Goal: Navigation & Orientation: Find specific page/section

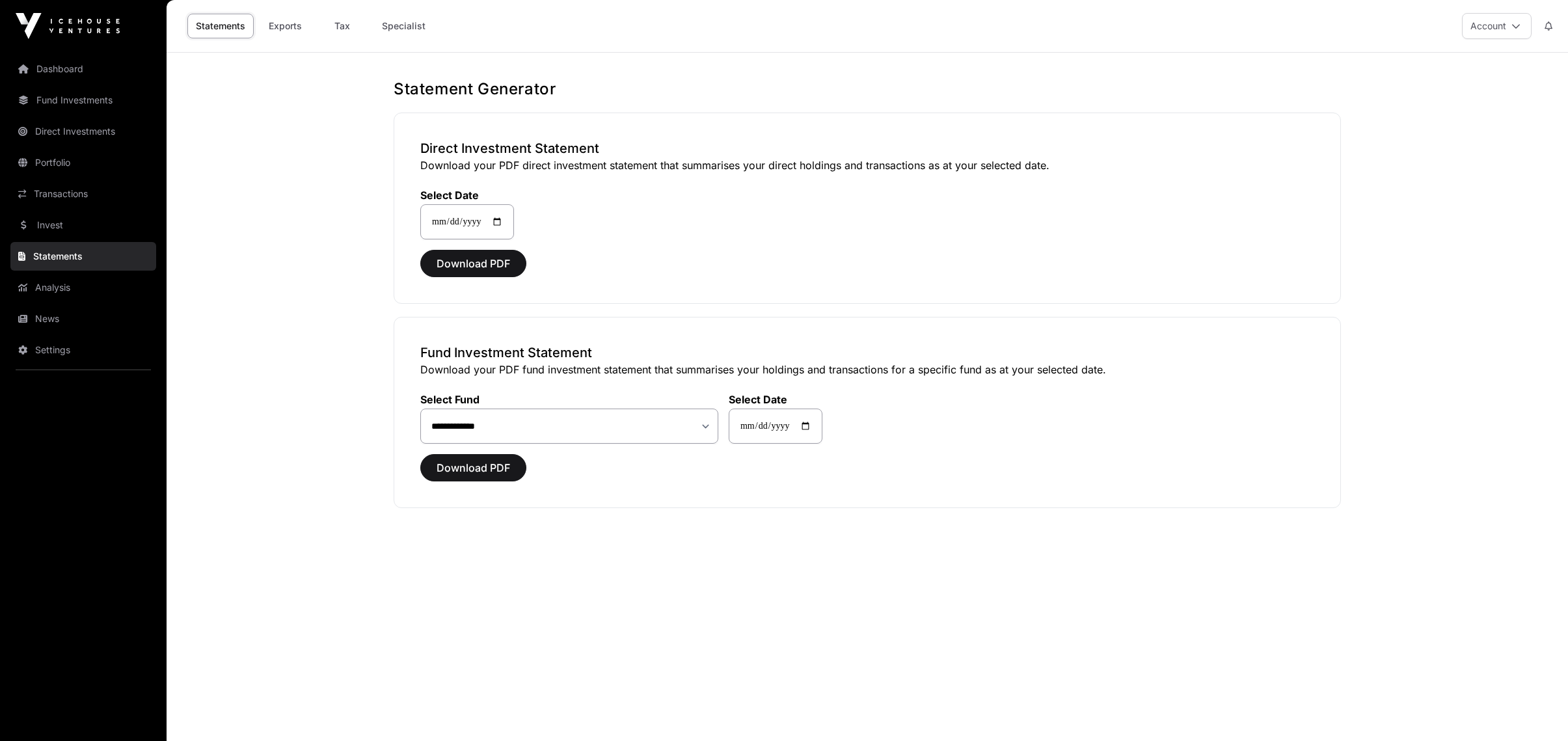
click at [60, 62] on link "Dashboard" at bounding box center [83, 69] width 146 height 29
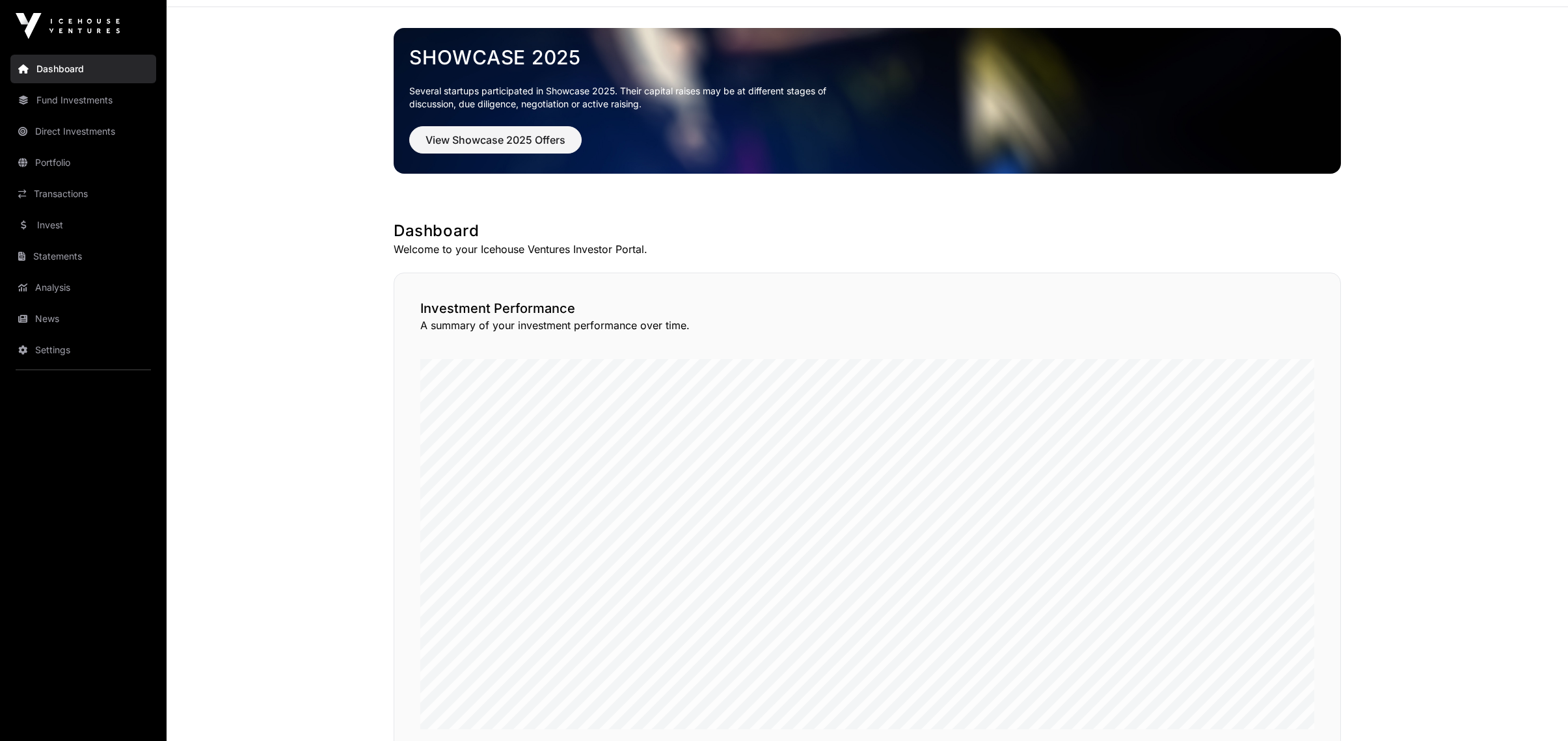
scroll to position [65, 0]
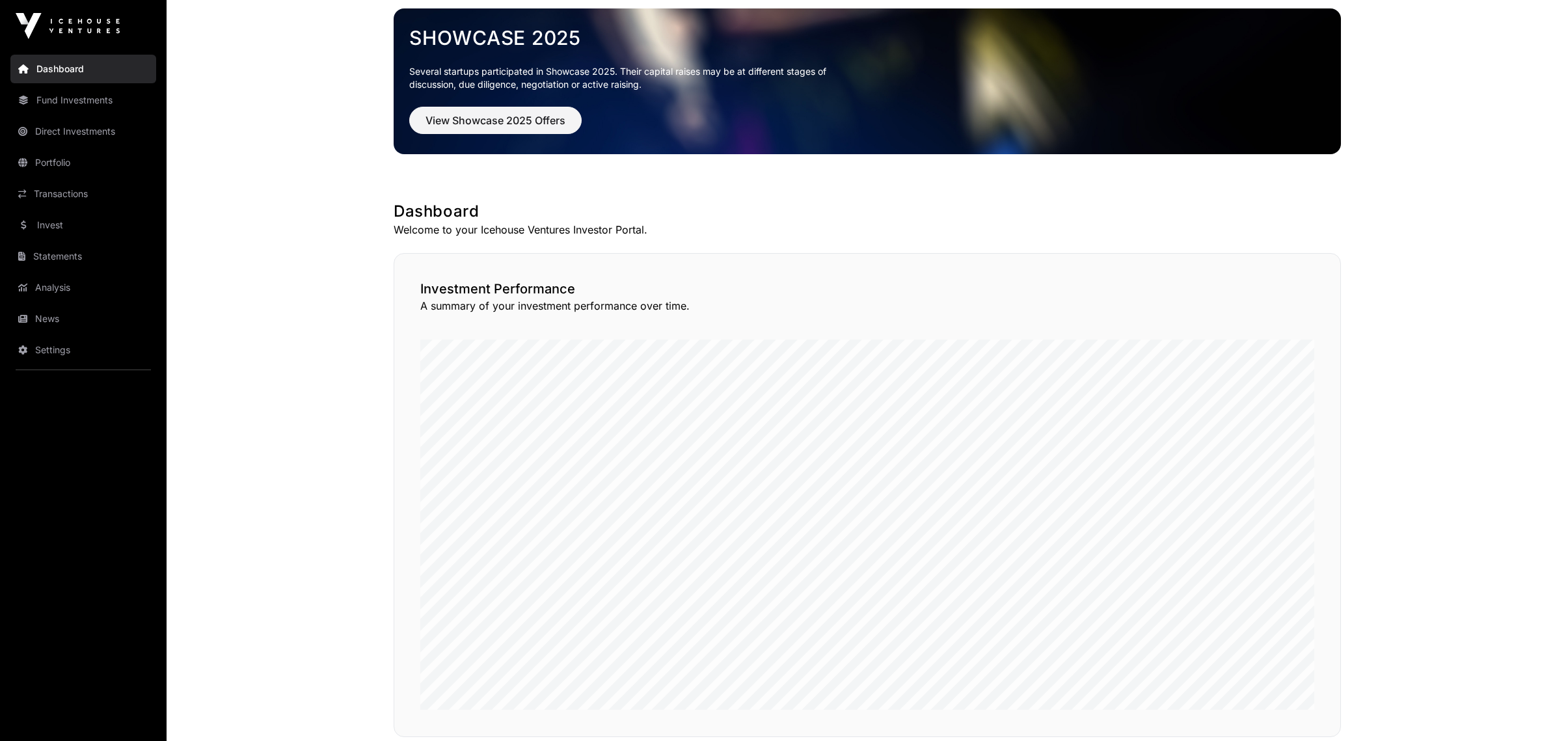
click at [75, 232] on link "Invest" at bounding box center [83, 224] width 146 height 29
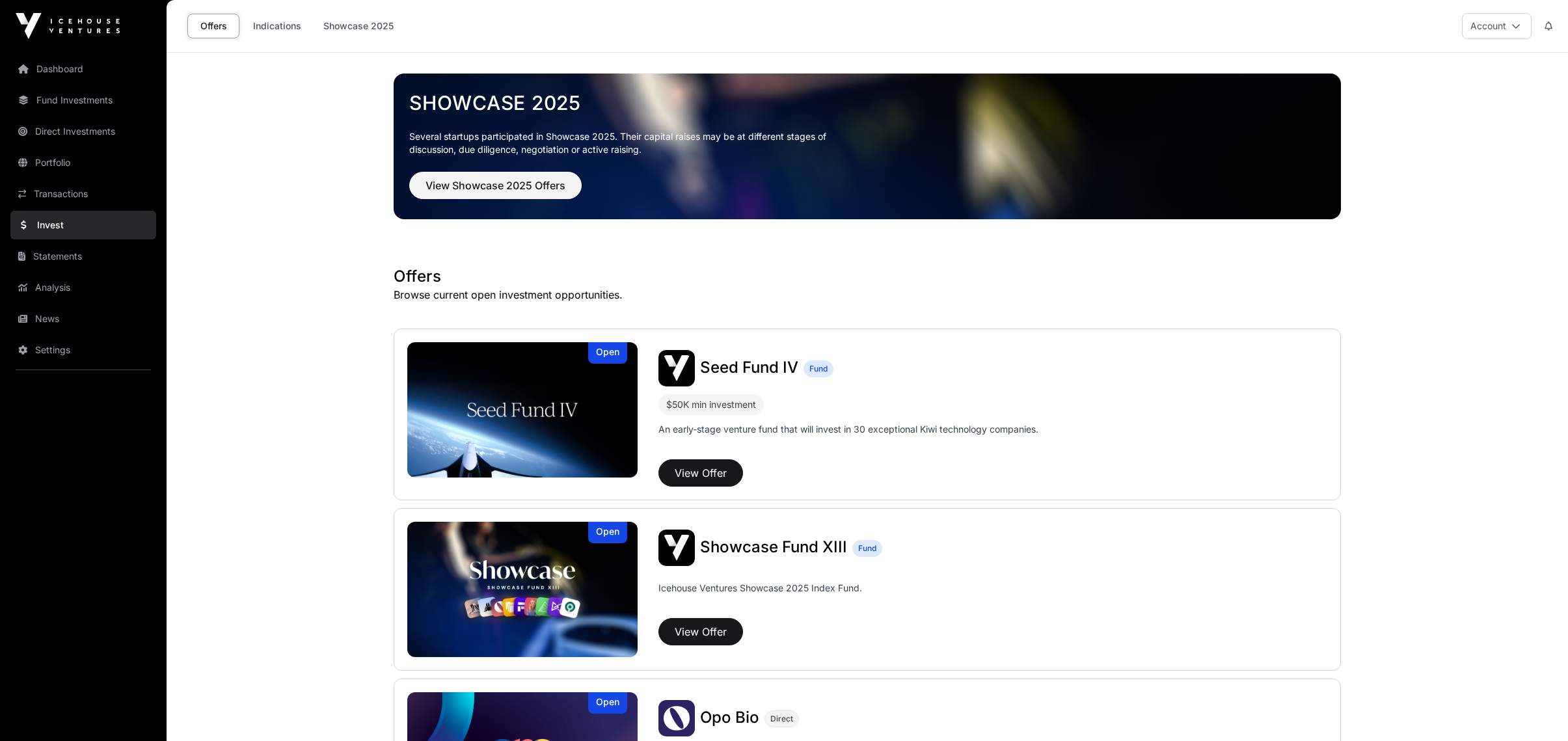
click at [44, 316] on link "News" at bounding box center [83, 318] width 146 height 29
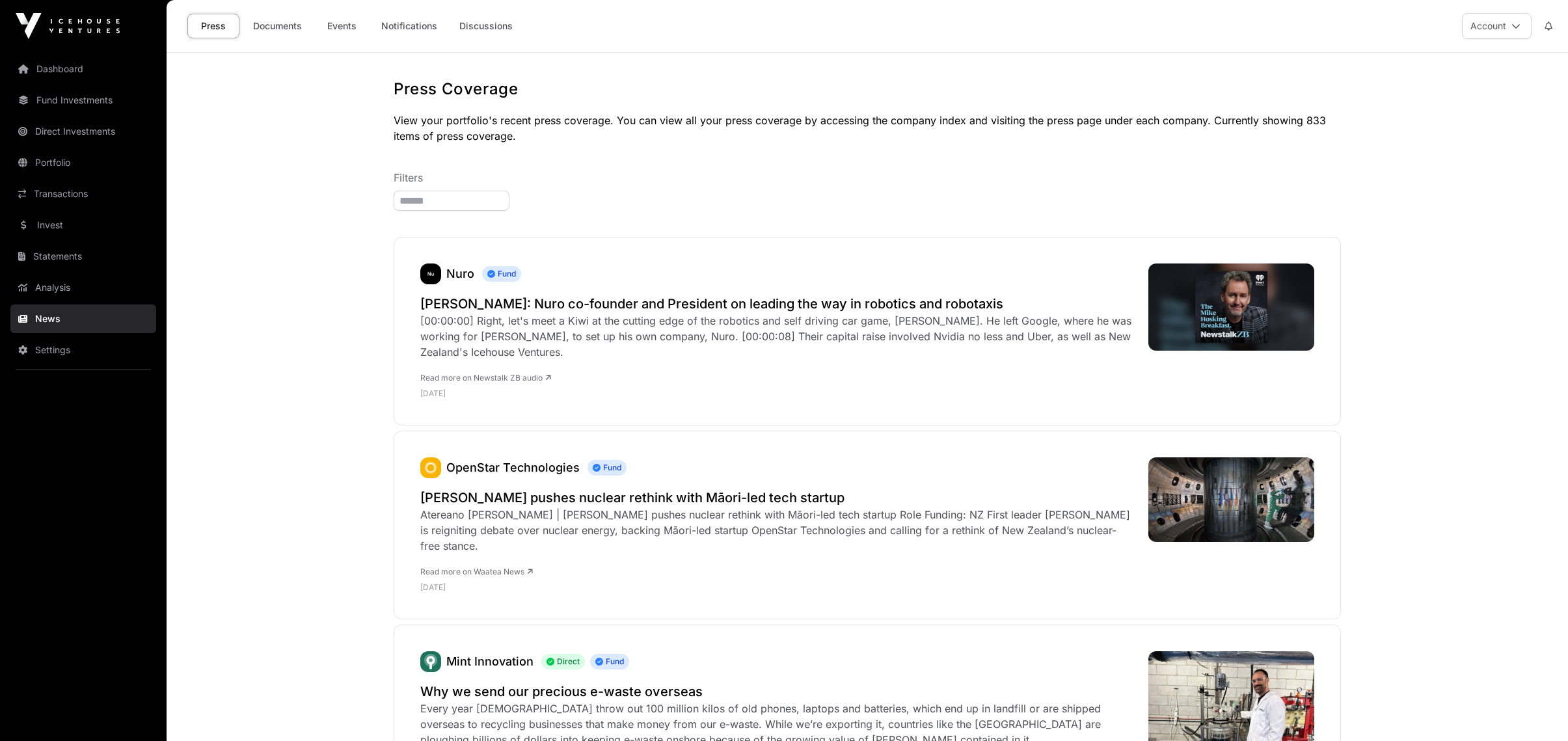
click at [346, 37] on link "Events" at bounding box center [341, 25] width 52 height 25
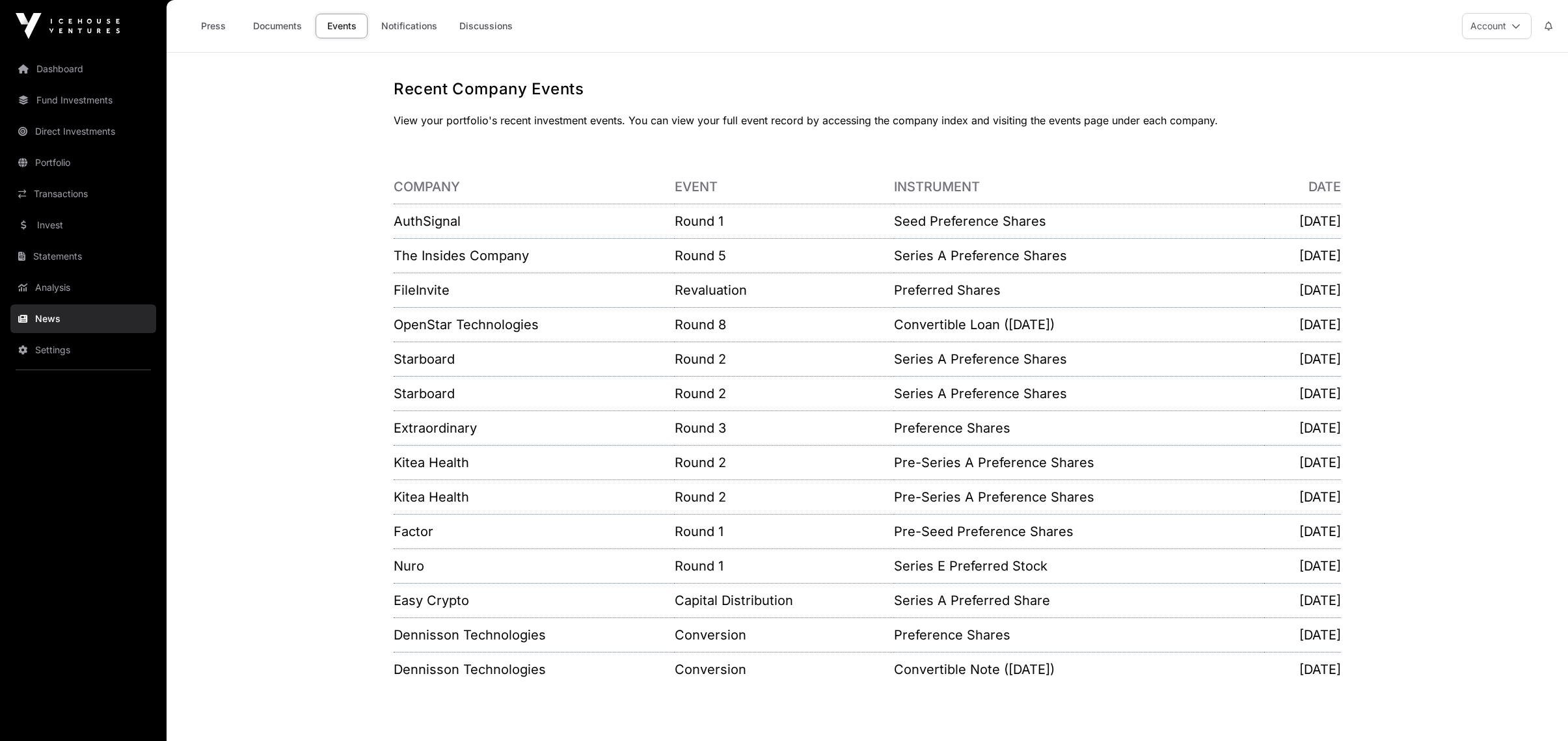
click at [432, 222] on link "AuthSignal" at bounding box center [427, 221] width 67 height 15
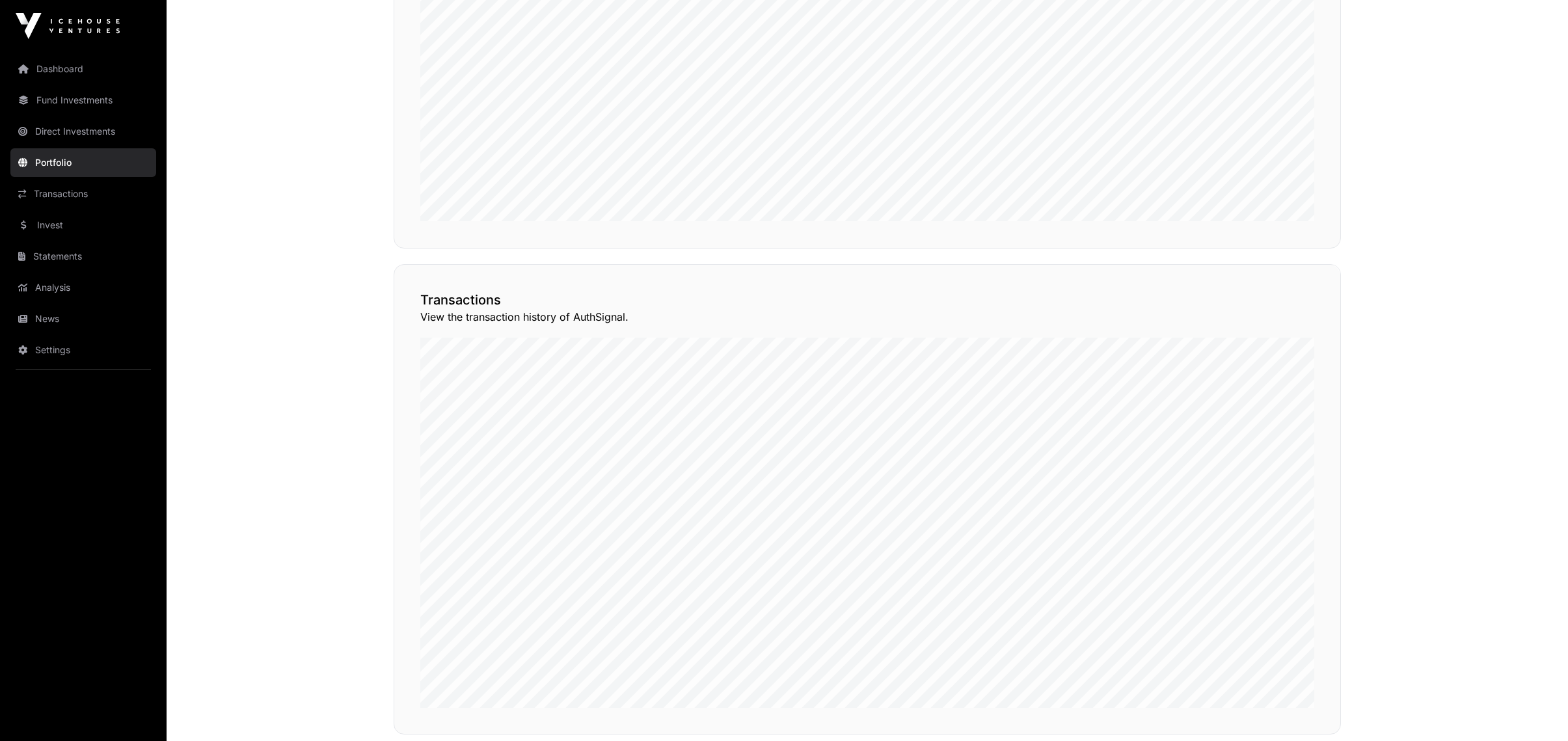
scroll to position [1036, 0]
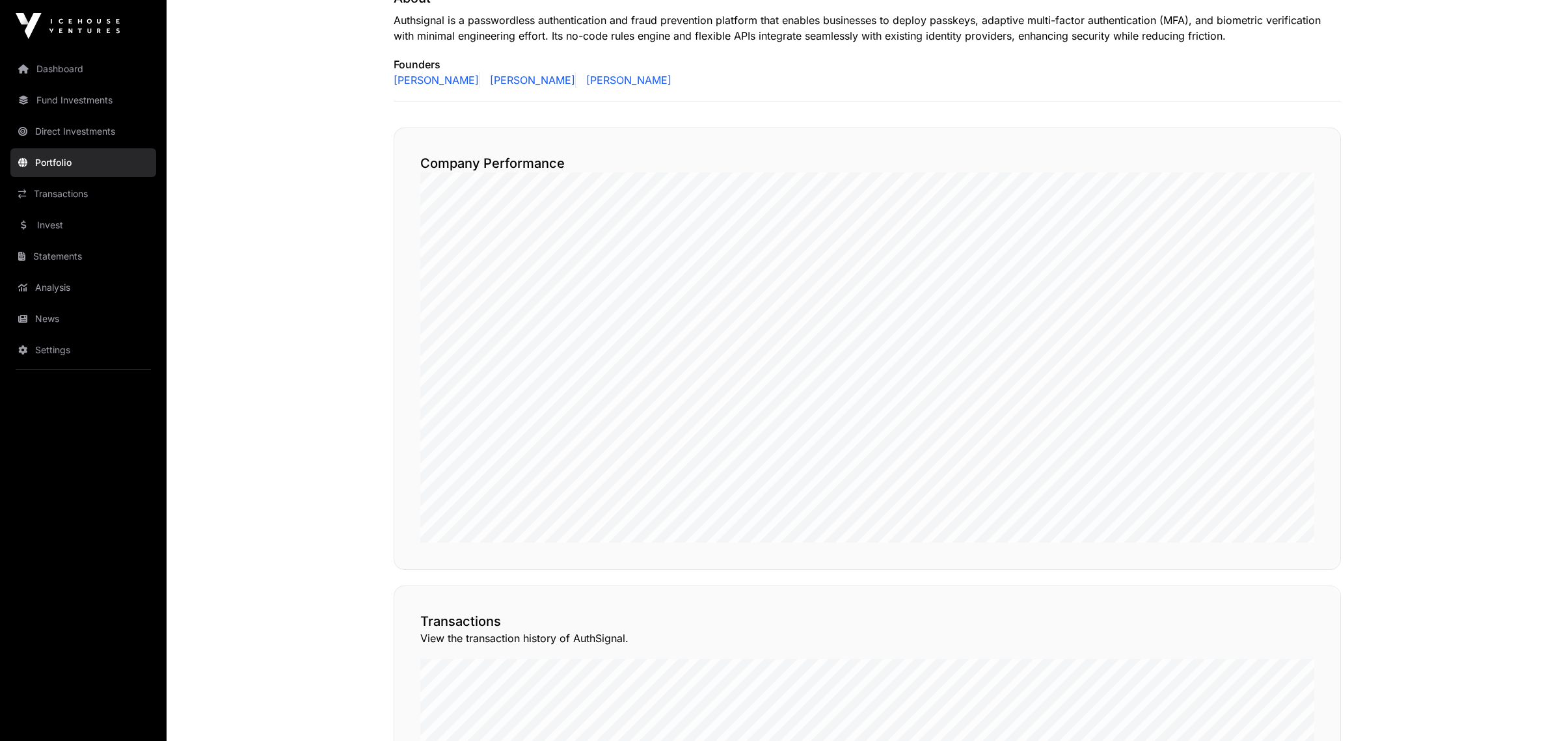
scroll to position [581, 0]
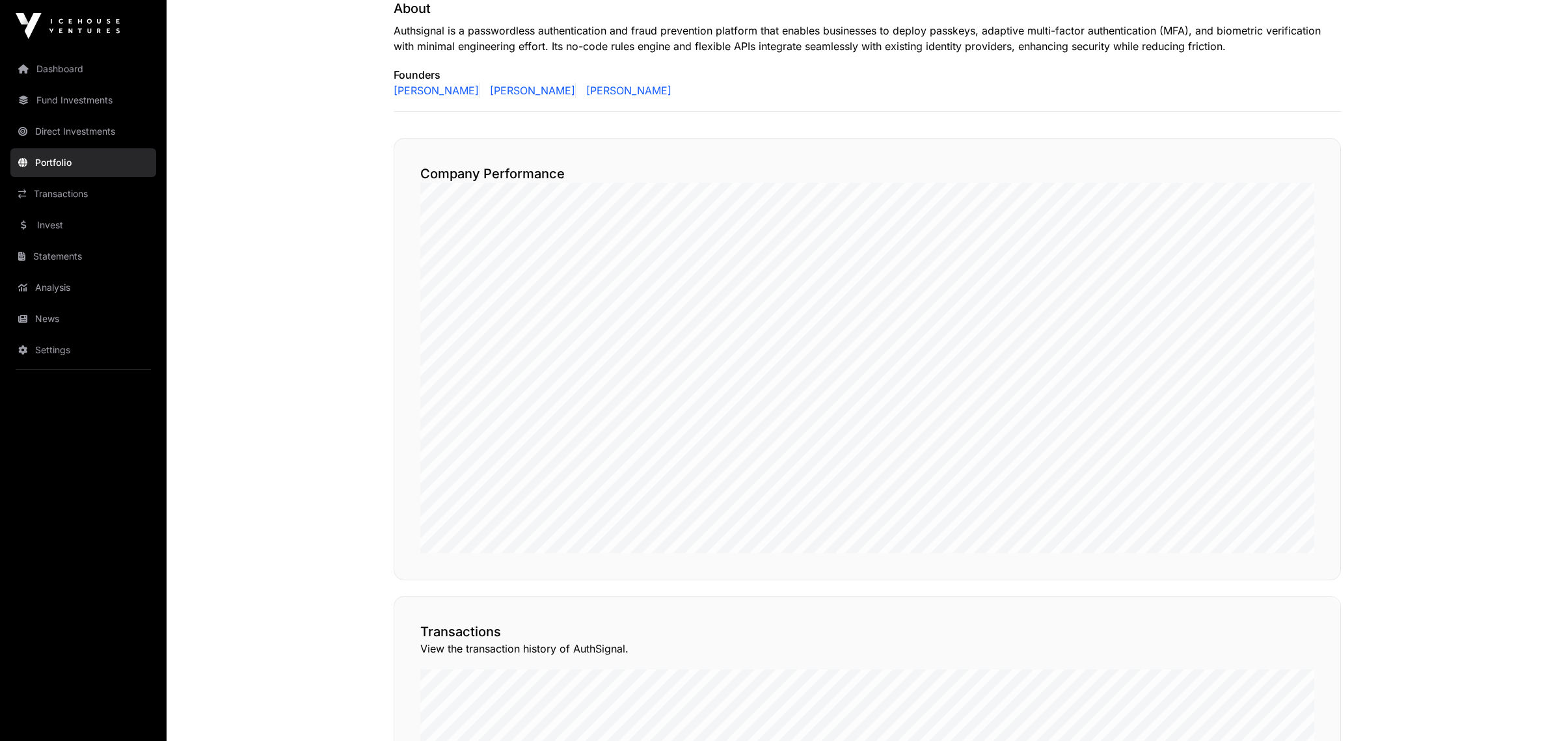
click at [89, 67] on link "Dashboard" at bounding box center [83, 69] width 146 height 29
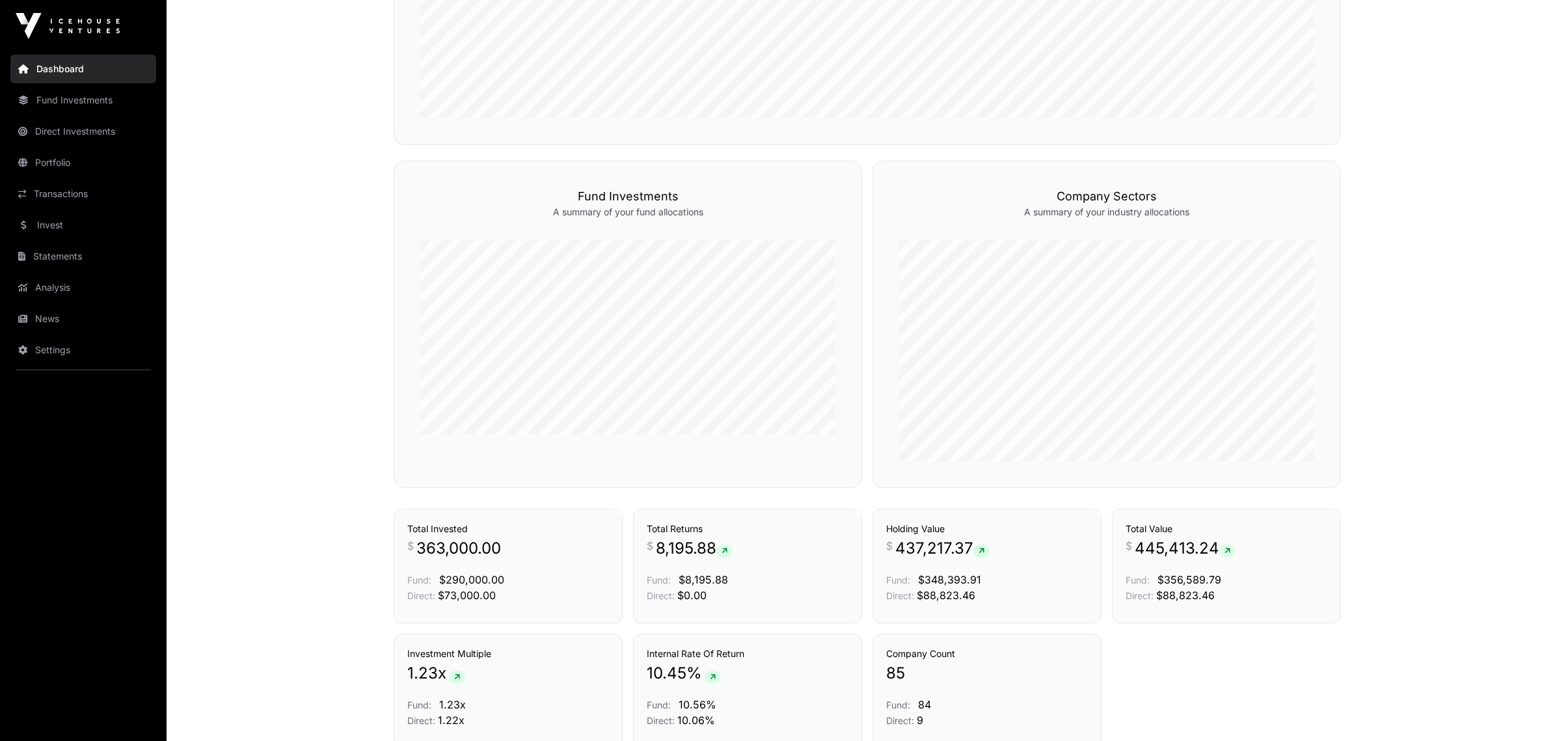
scroll to position [773, 0]
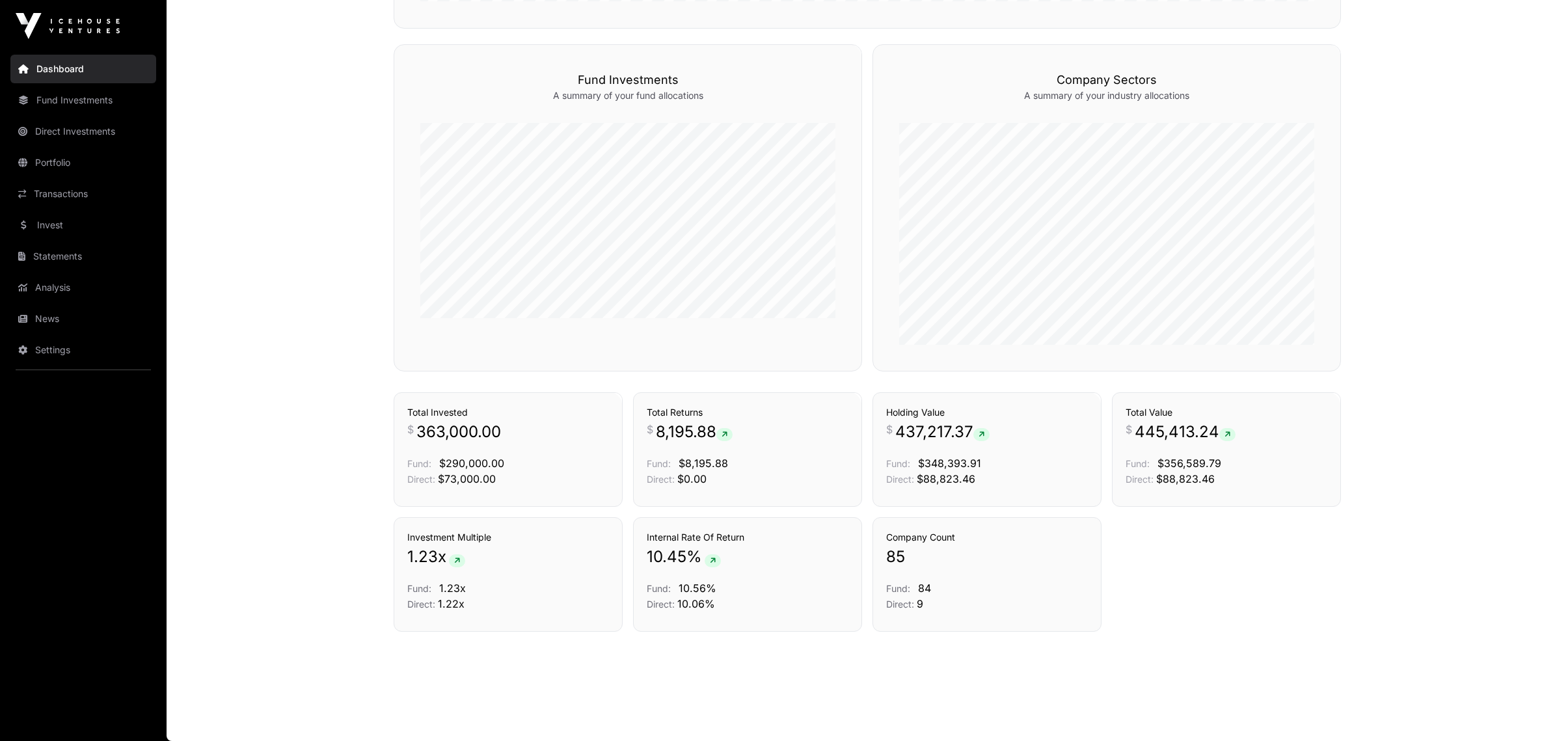
drag, startPoint x: 58, startPoint y: 161, endPoint x: 113, endPoint y: 172, distance: 56.1
click at [57, 161] on link "Portfolio" at bounding box center [83, 163] width 146 height 29
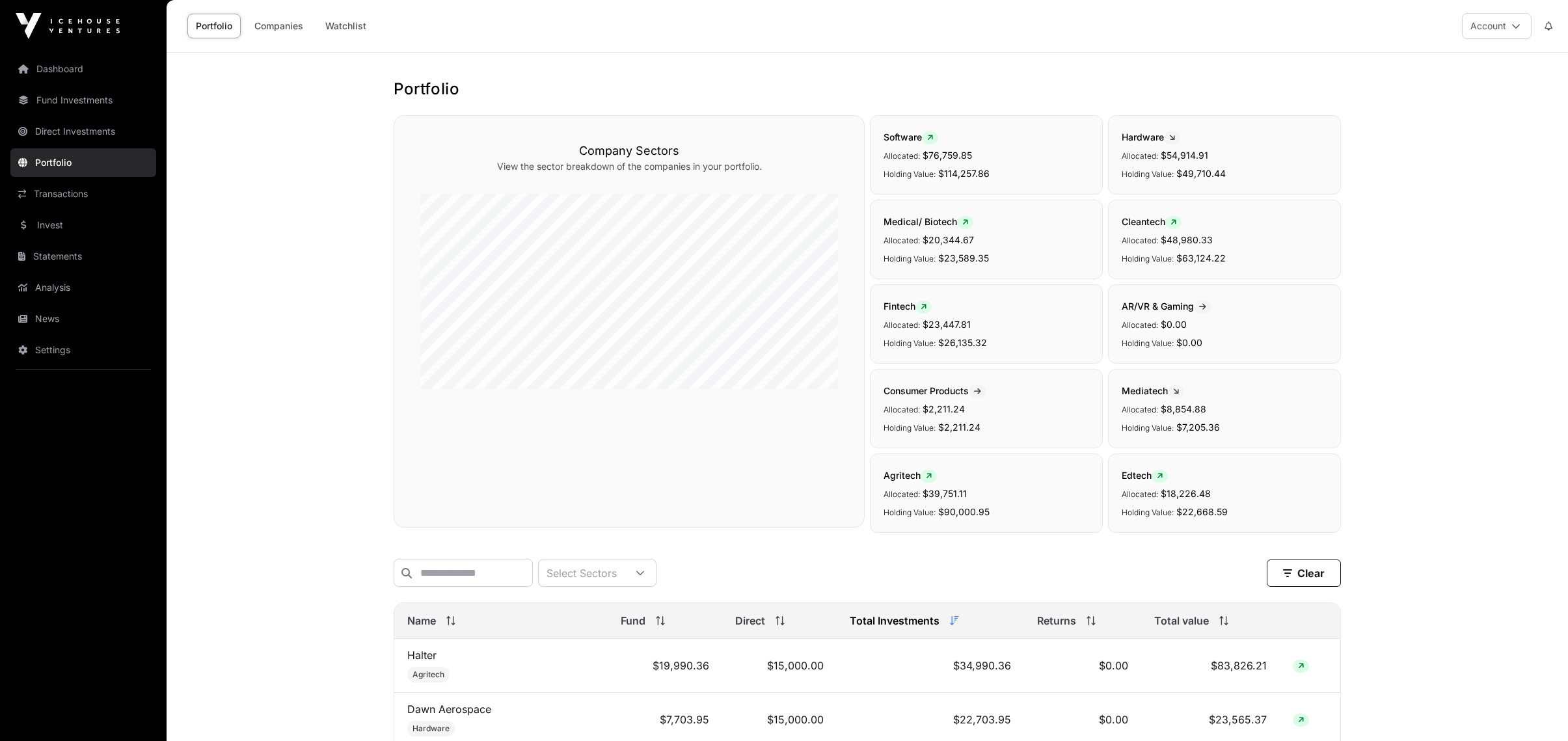
click at [46, 315] on link "News" at bounding box center [83, 318] width 146 height 29
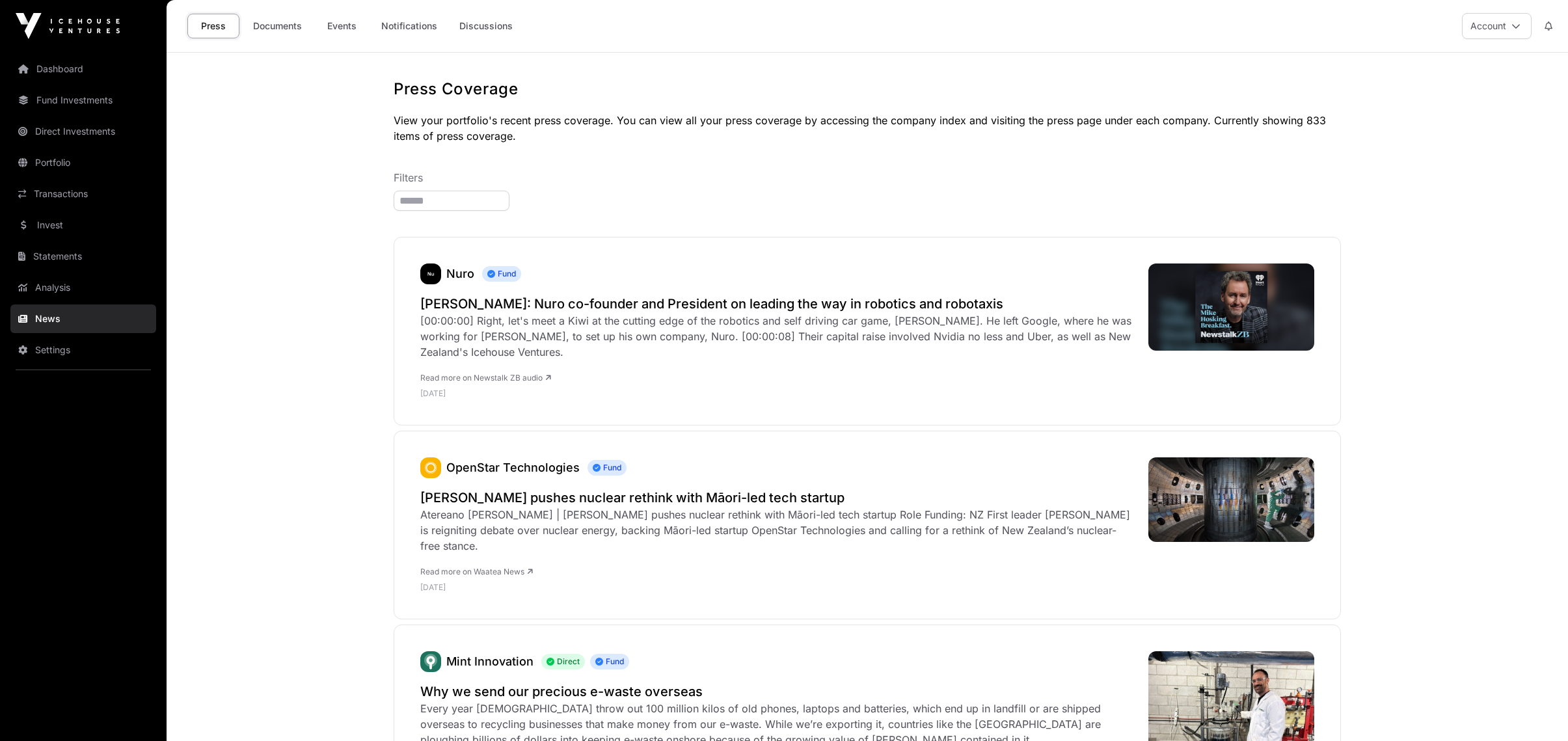
click at [416, 21] on link "Notifications" at bounding box center [410, 25] width 73 height 25
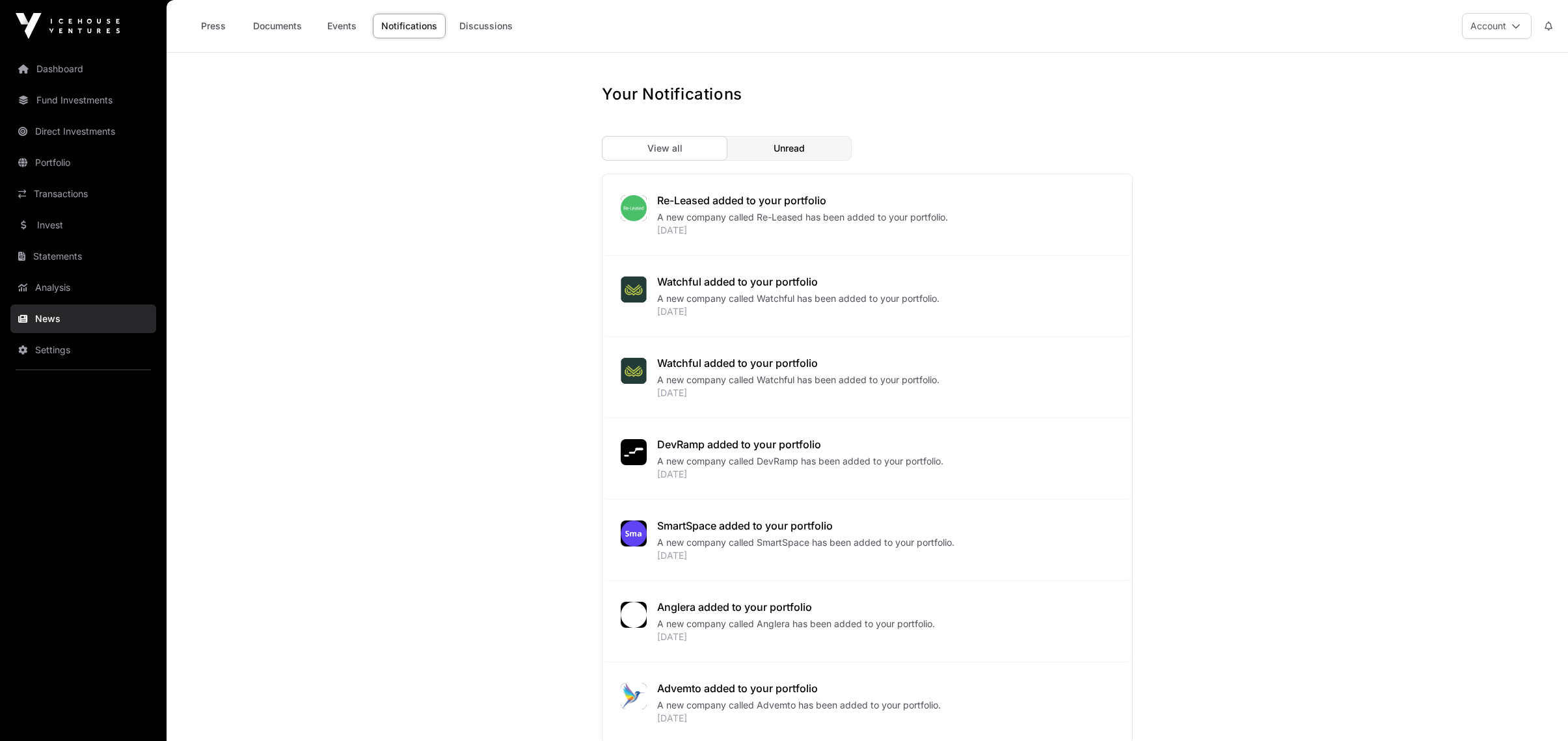
click at [345, 30] on link "Events" at bounding box center [341, 25] width 52 height 25
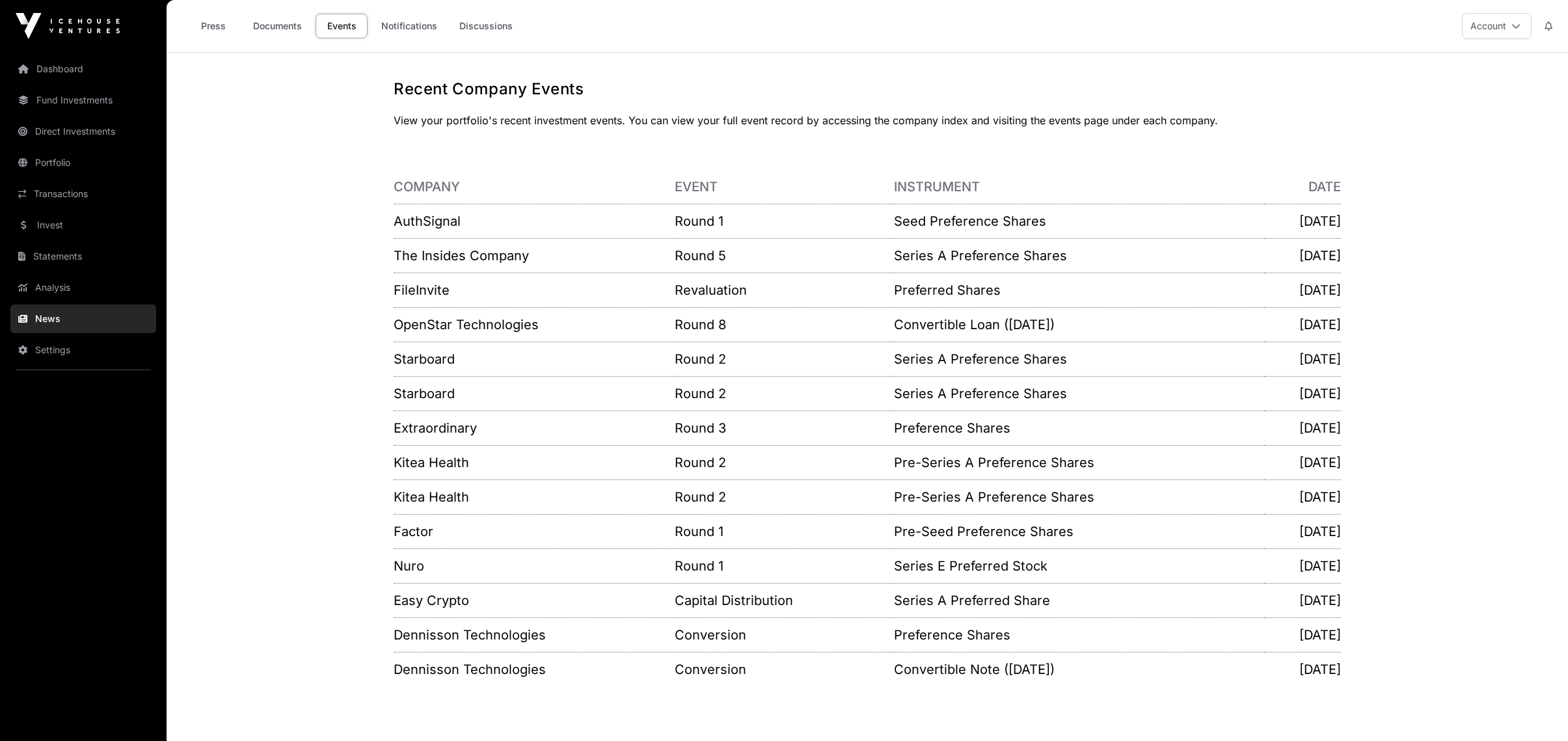
click at [61, 202] on link "Transactions" at bounding box center [83, 194] width 146 height 29
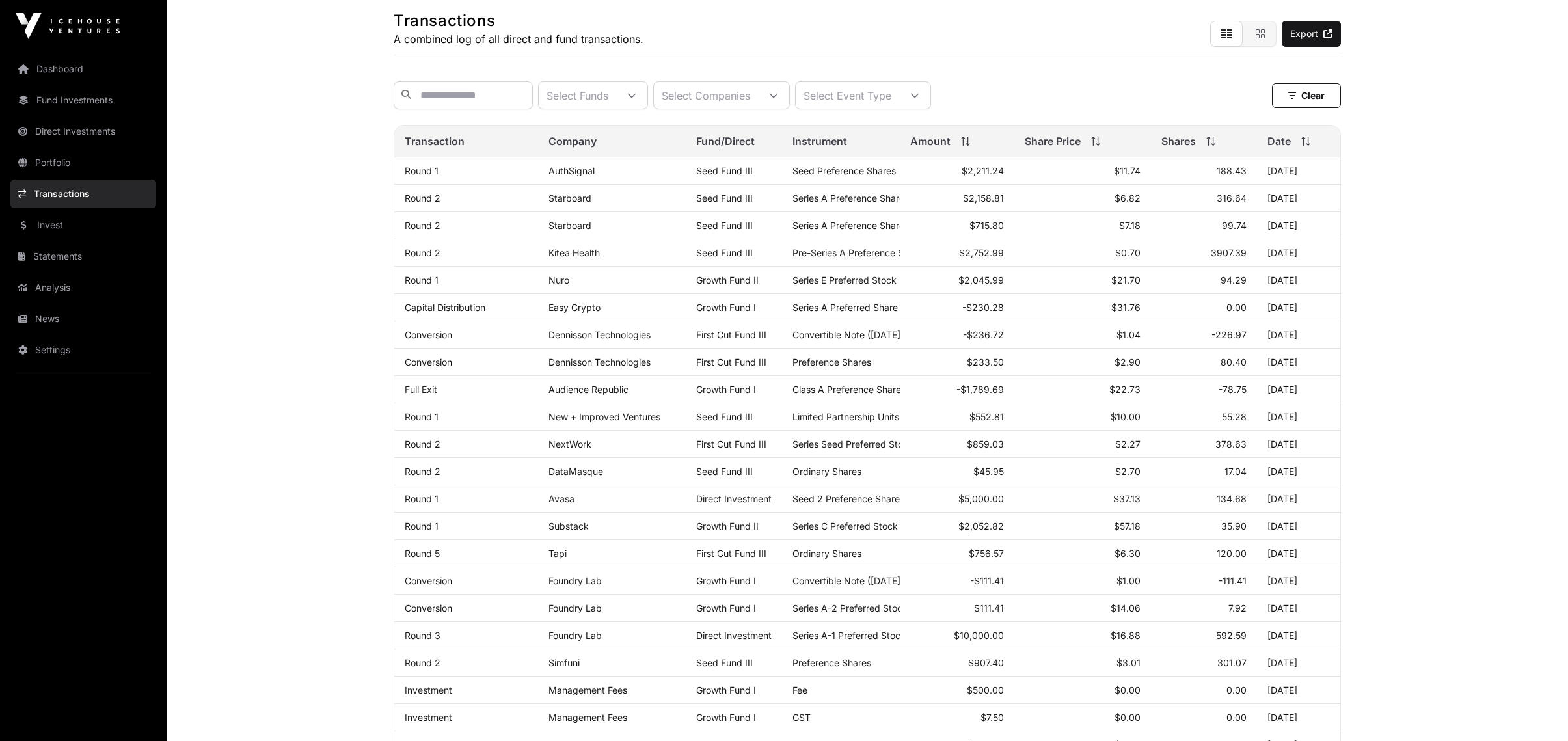
scroll to position [65, 0]
click at [491, 89] on input "text" at bounding box center [463, 99] width 139 height 28
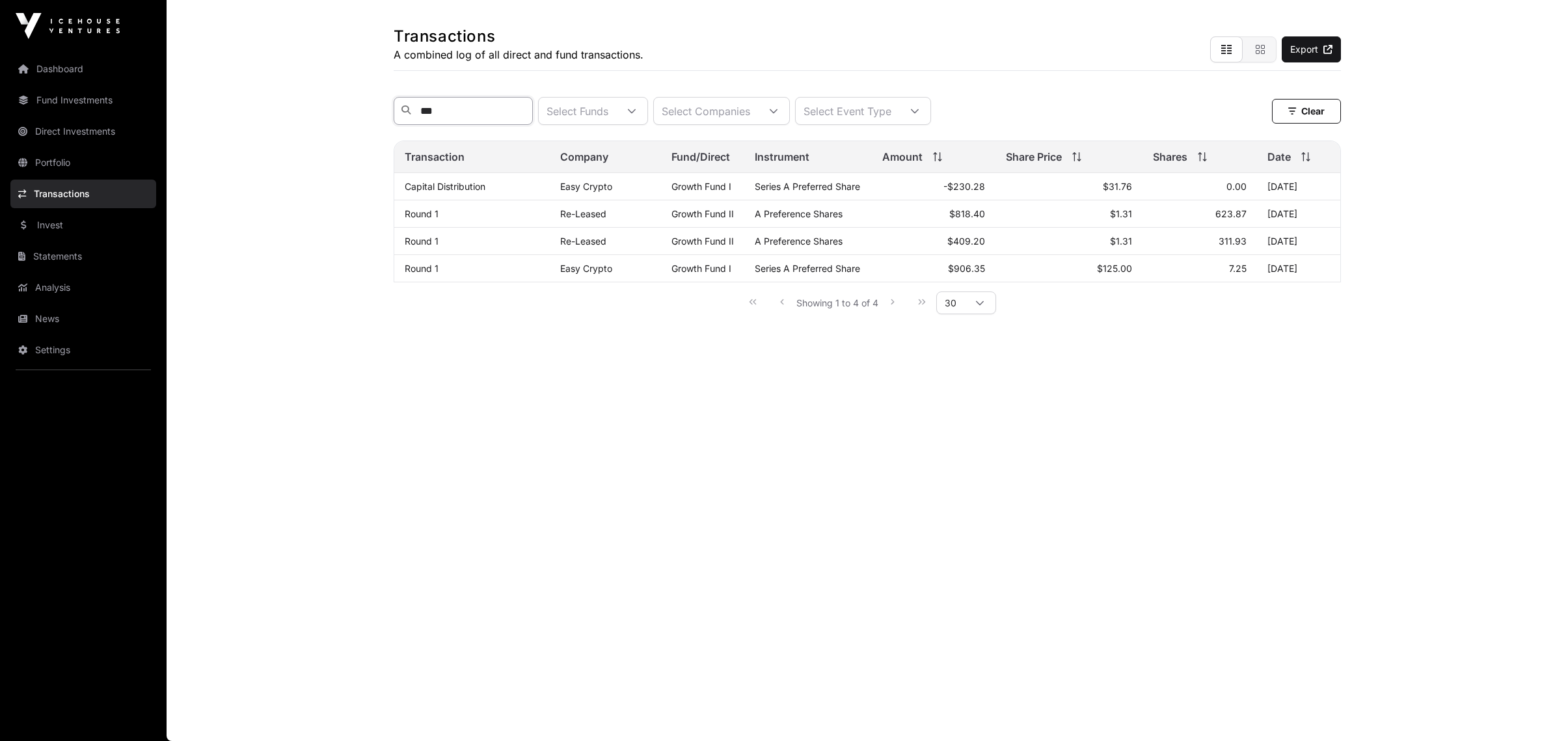
scroll to position [53, 0]
type input "***"
click at [64, 68] on link "Dashboard" at bounding box center [83, 69] width 146 height 29
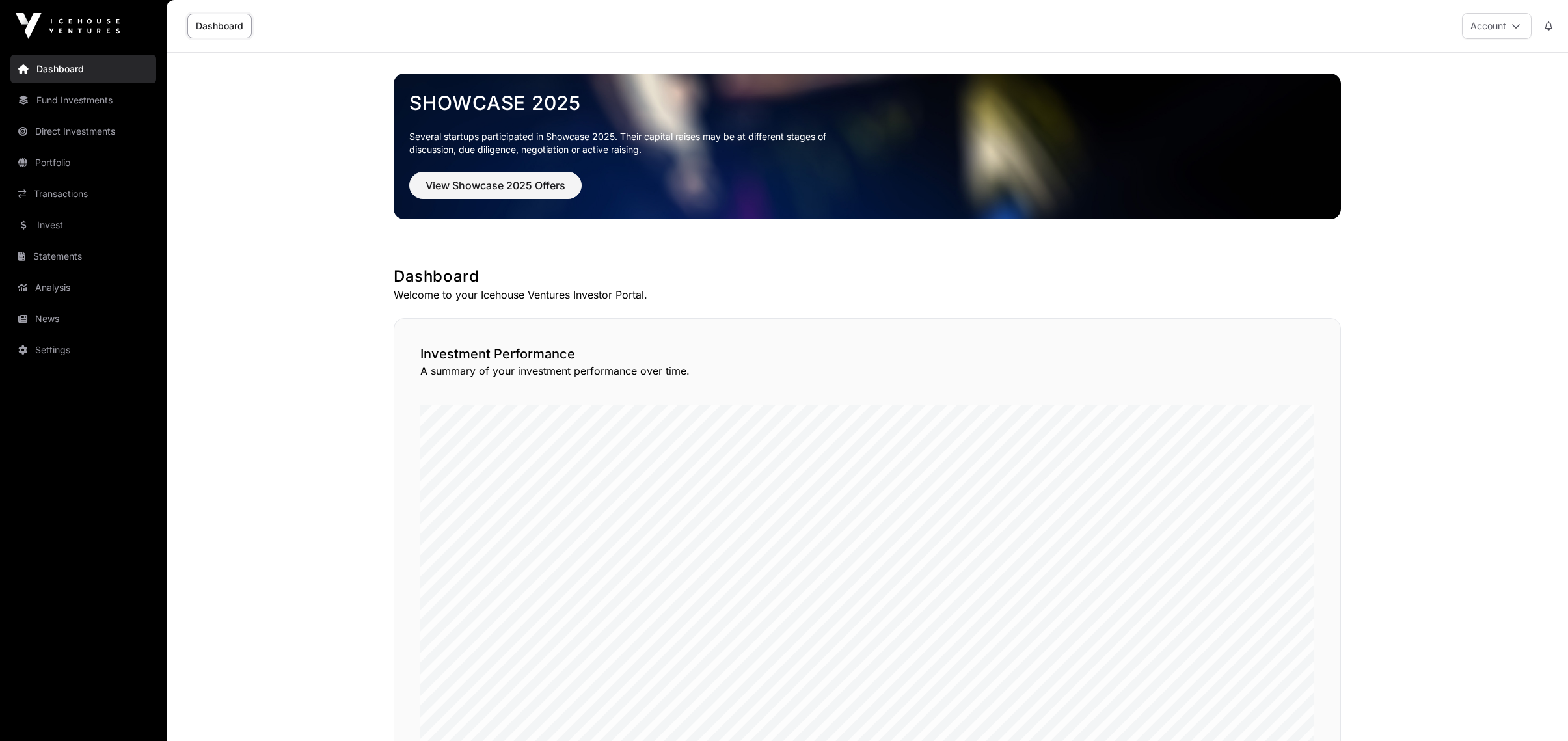
click at [59, 322] on link "News" at bounding box center [83, 318] width 146 height 29
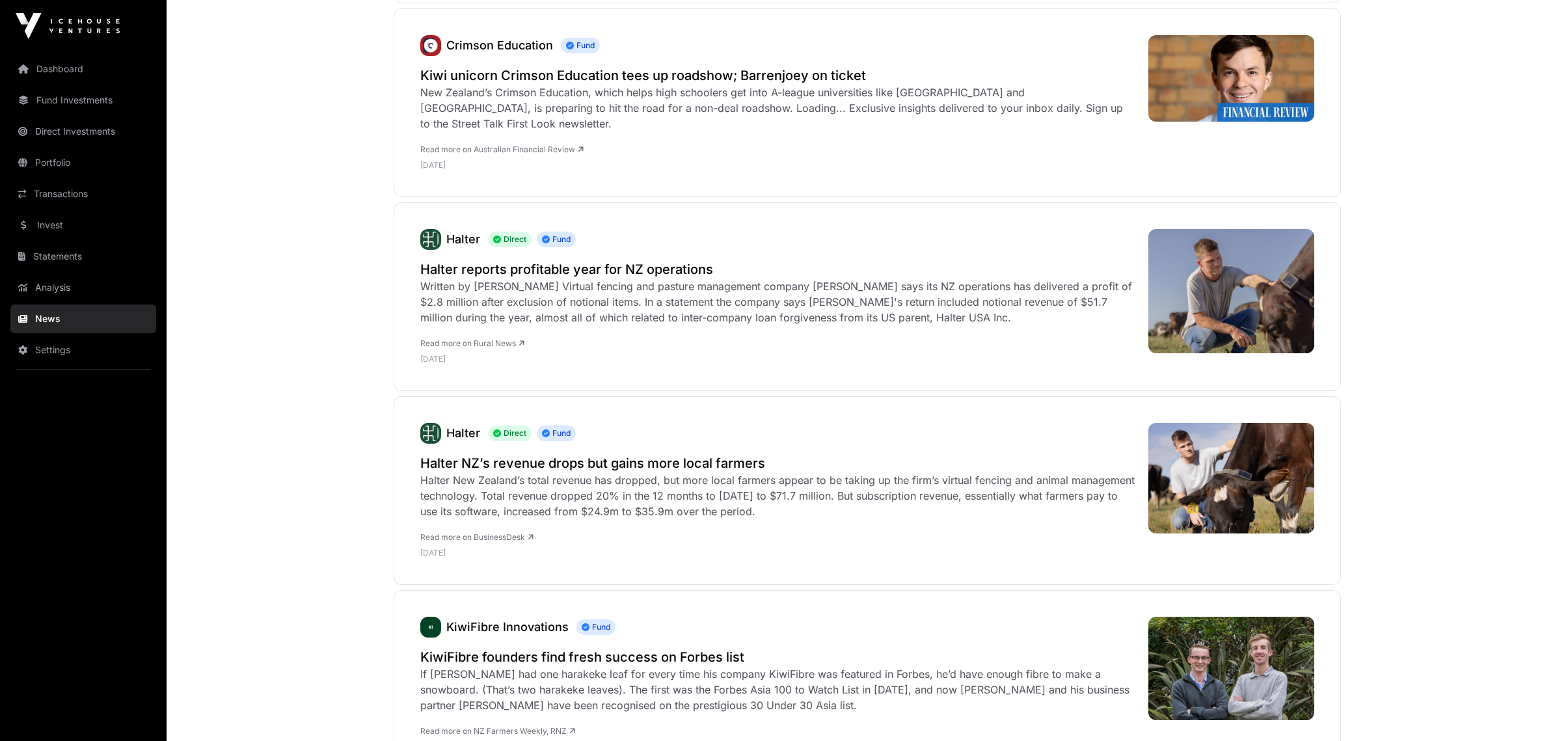
scroll to position [975, 0]
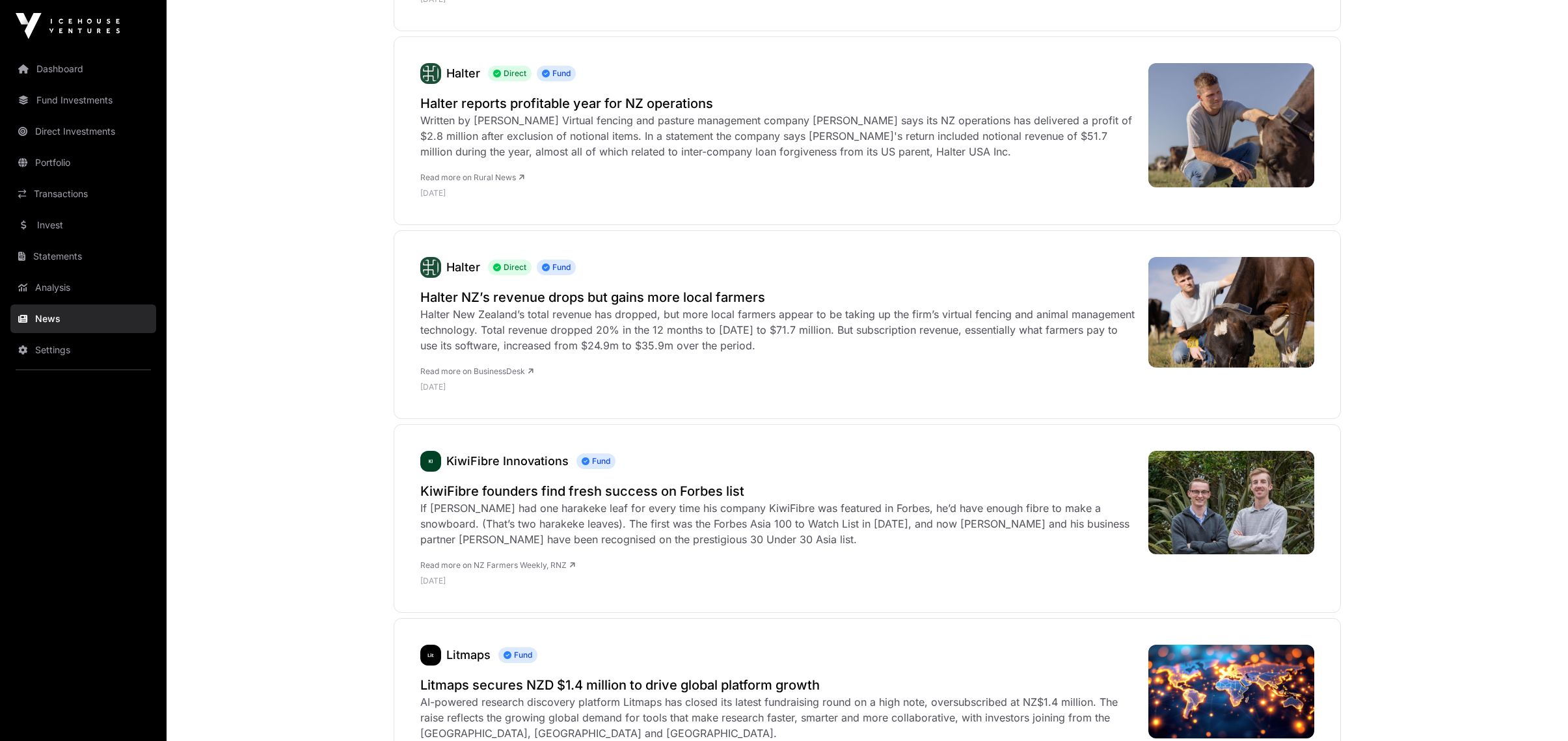
click at [63, 61] on link "Dashboard" at bounding box center [83, 69] width 146 height 29
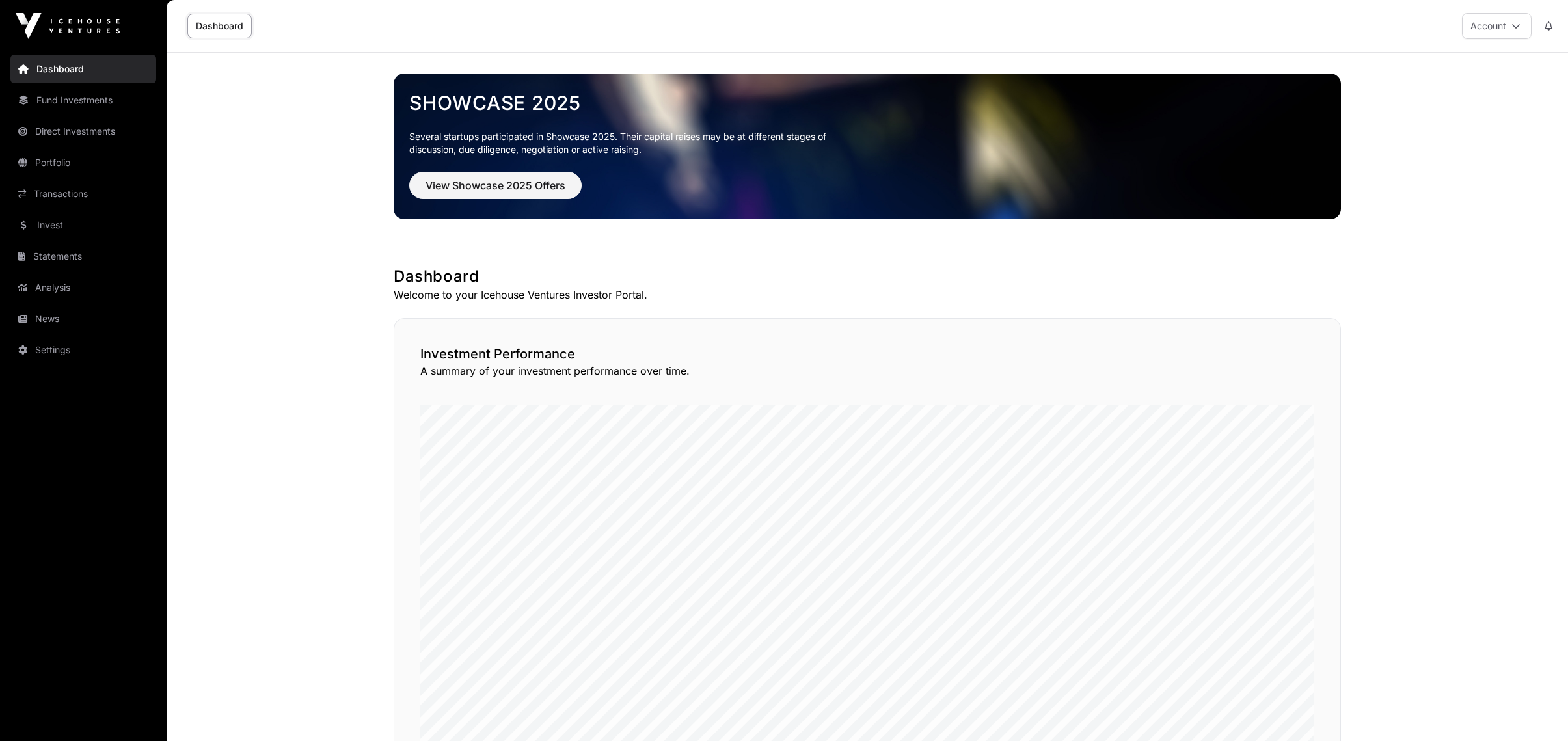
click at [75, 172] on link "Portfolio" at bounding box center [83, 163] width 146 height 29
